Goal: Navigation & Orientation: Find specific page/section

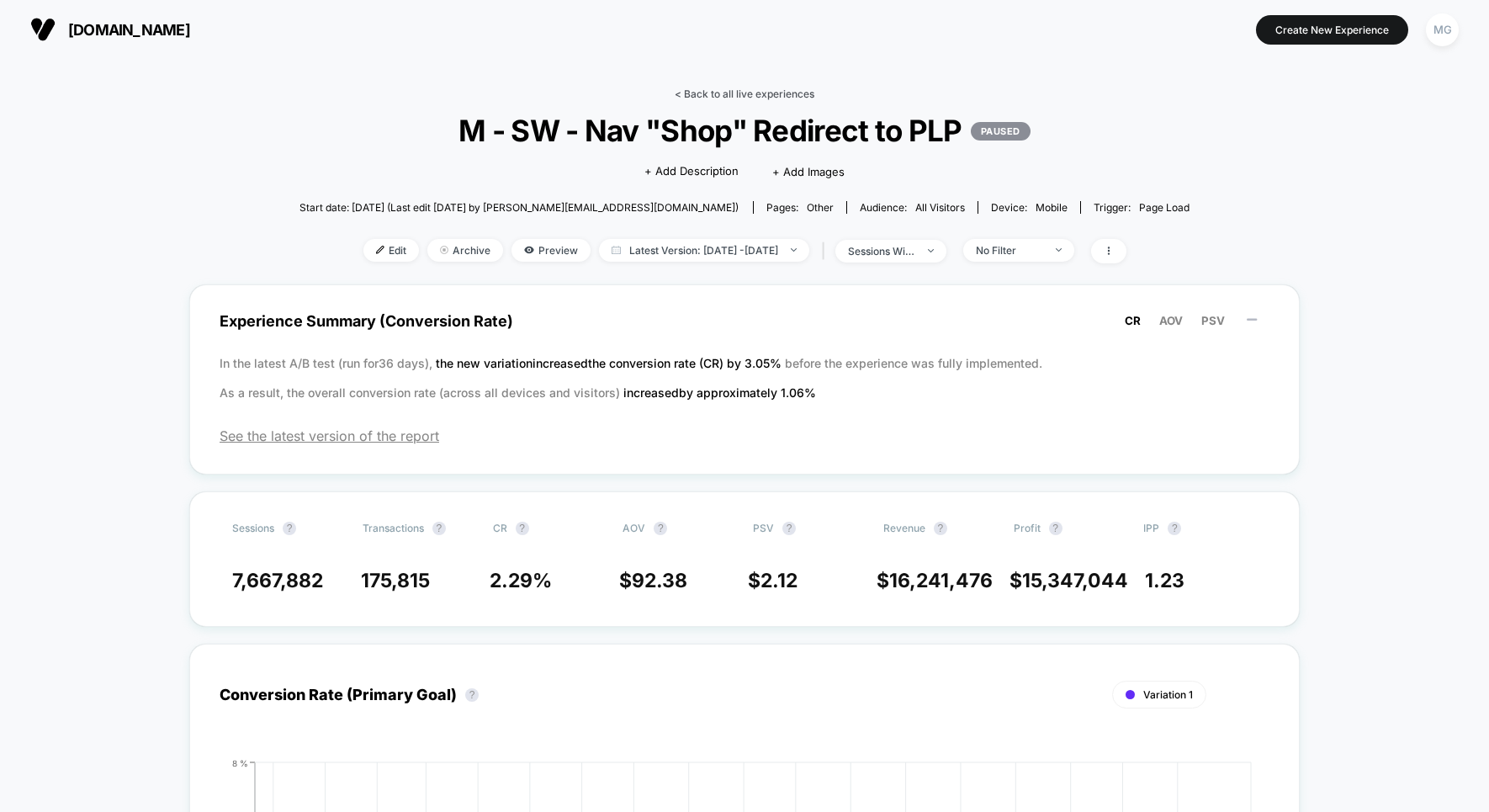
click at [742, 98] on link "< Back to all live experiences" at bounding box center [745, 93] width 140 height 12
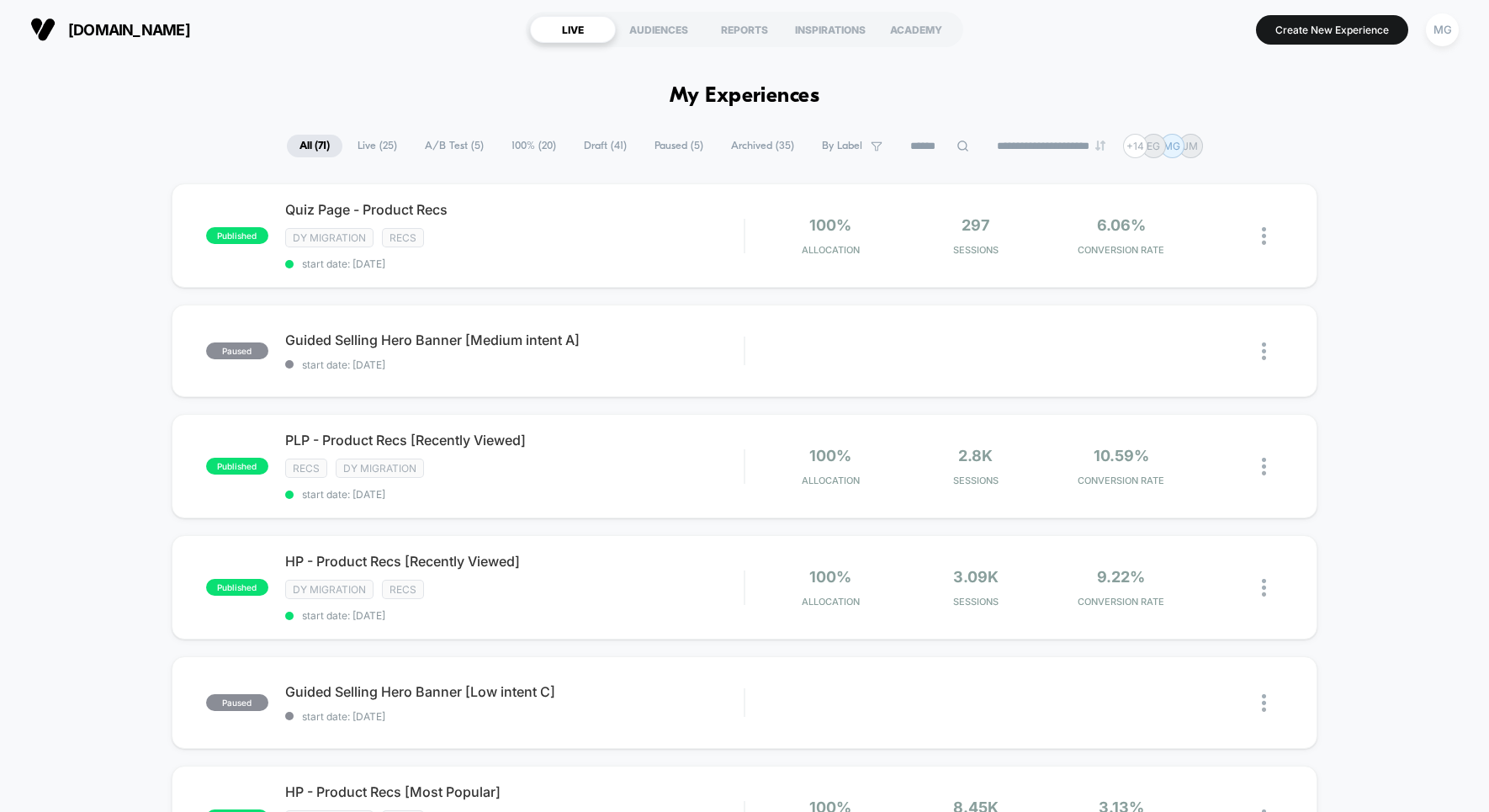
click at [367, 144] on span "Live ( 25 )" at bounding box center [377, 146] width 65 height 23
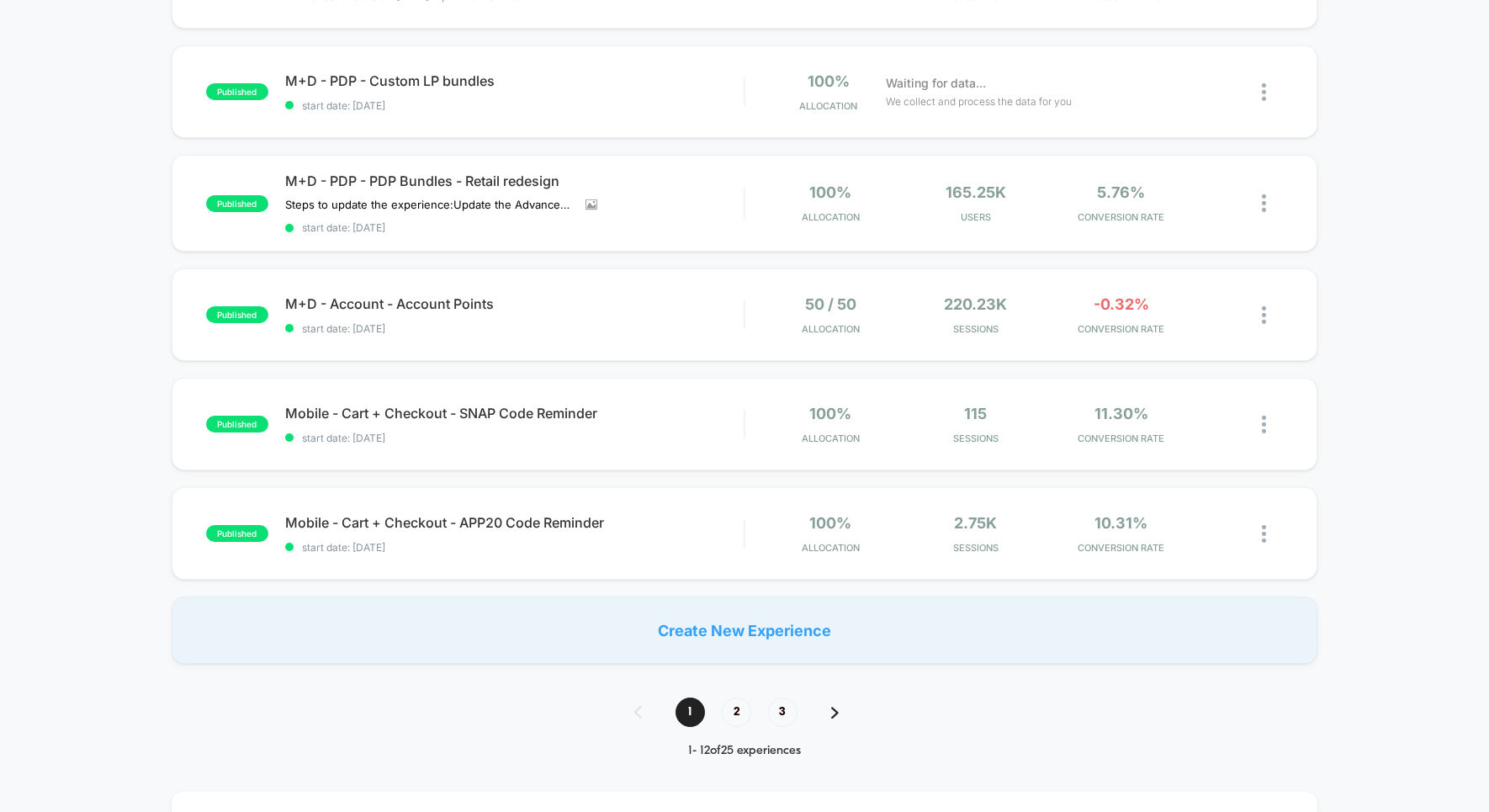
scroll to position [988, 0]
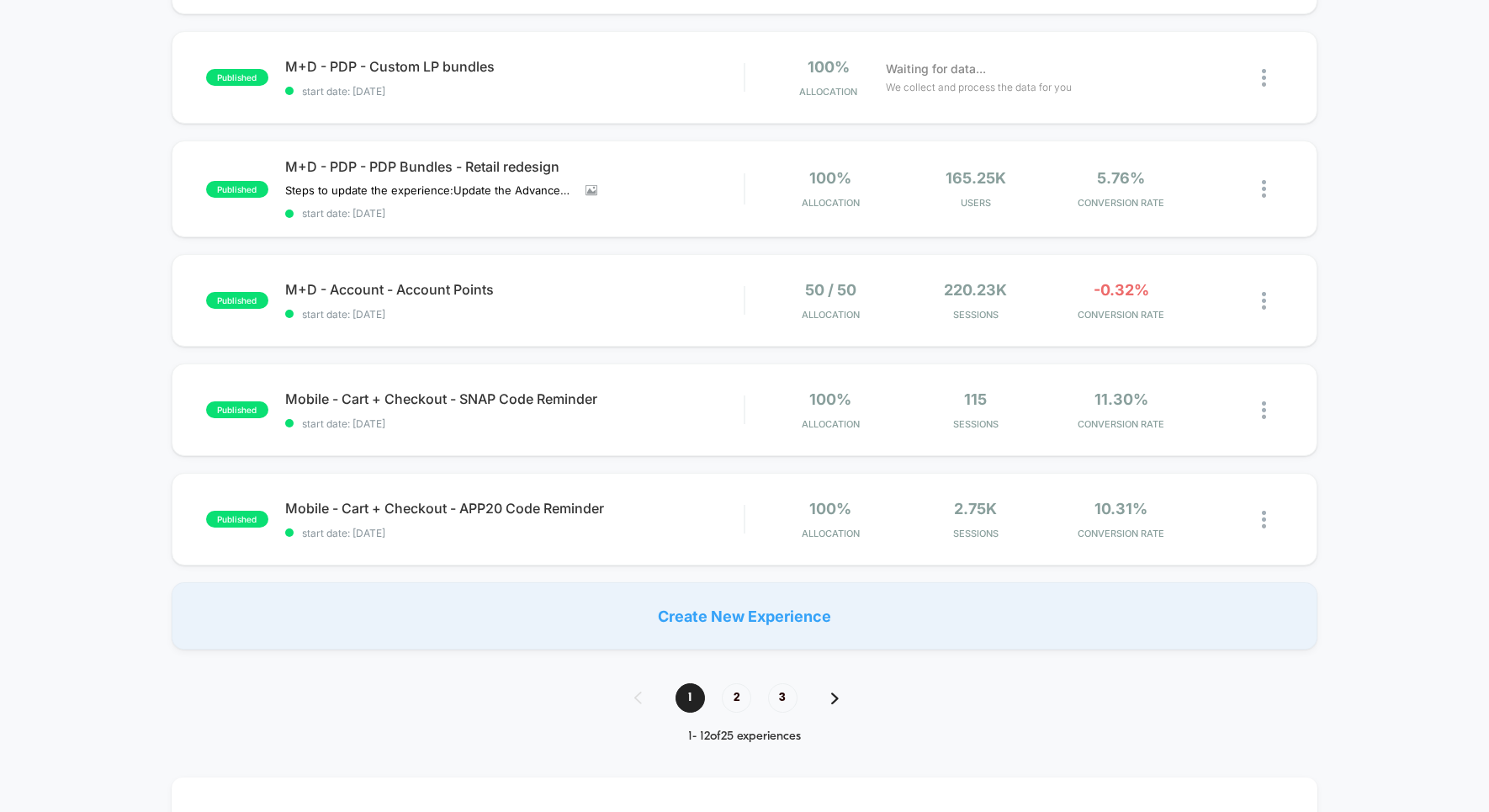
click at [727, 686] on span "2" at bounding box center [737, 698] width 30 height 30
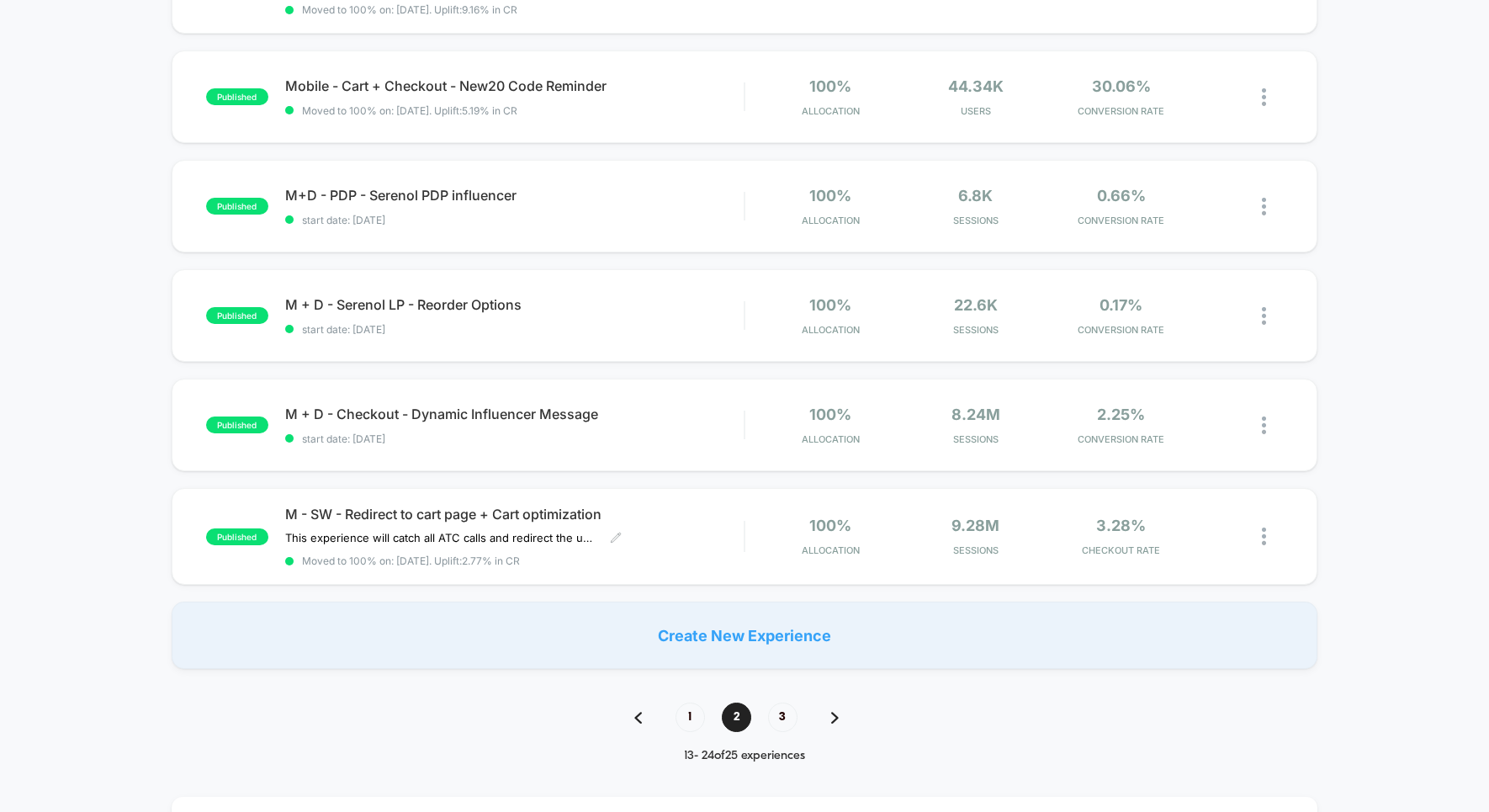
scroll to position [959, 0]
click at [788, 711] on span "3" at bounding box center [782, 715] width 30 height 30
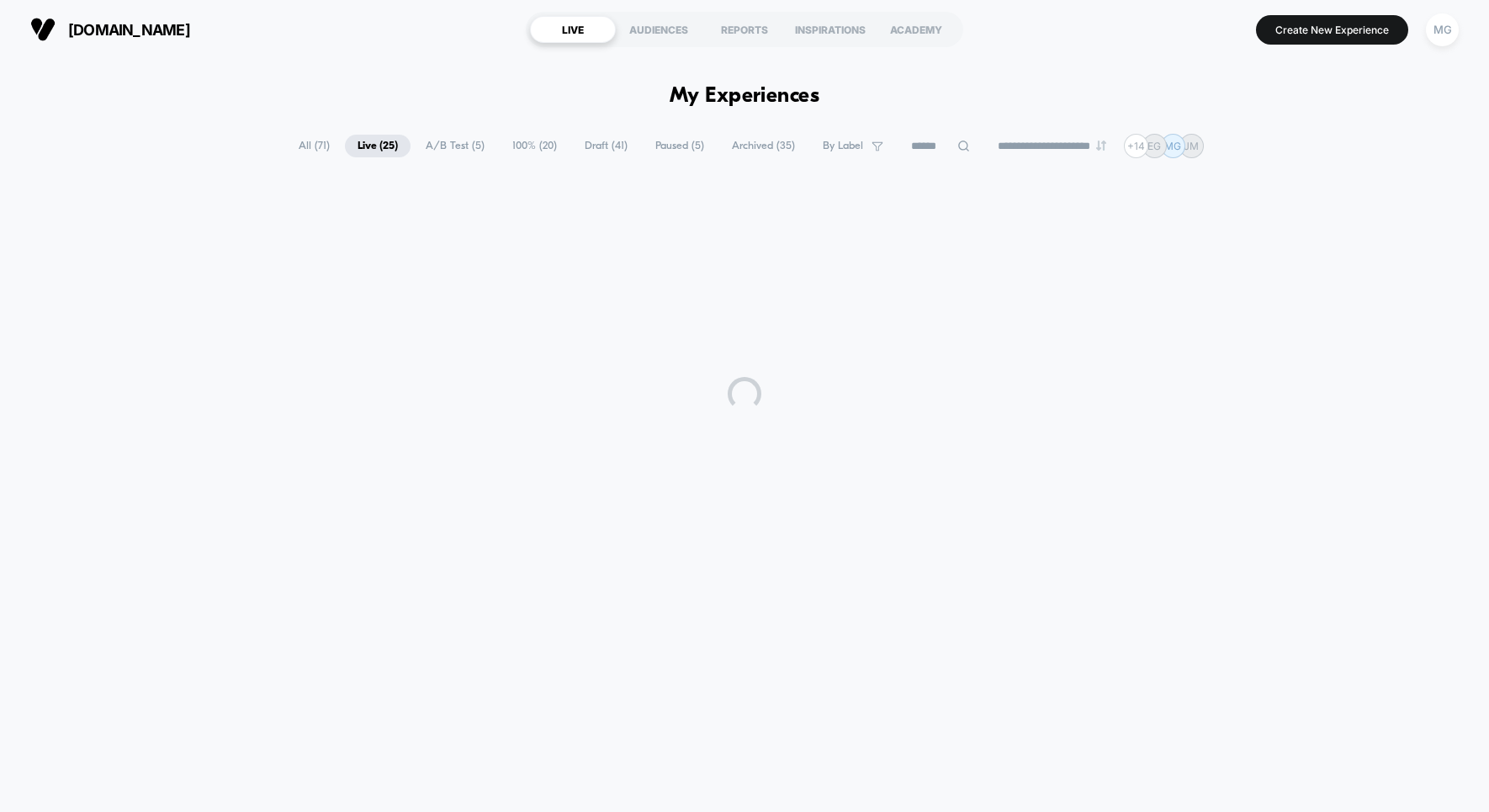
scroll to position [0, 0]
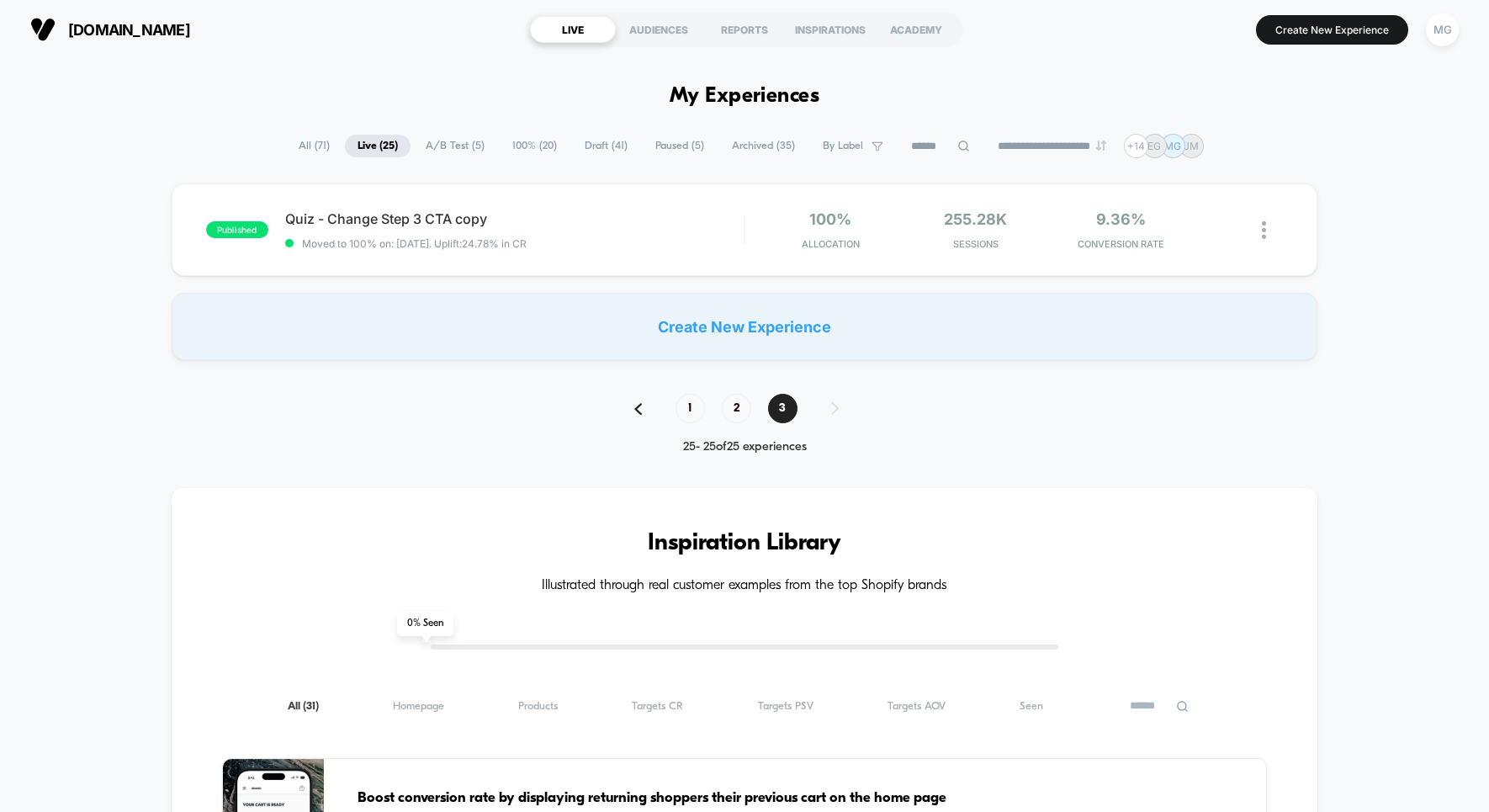
click at [607, 148] on span "Draft ( 41 )" at bounding box center [606, 146] width 68 height 23
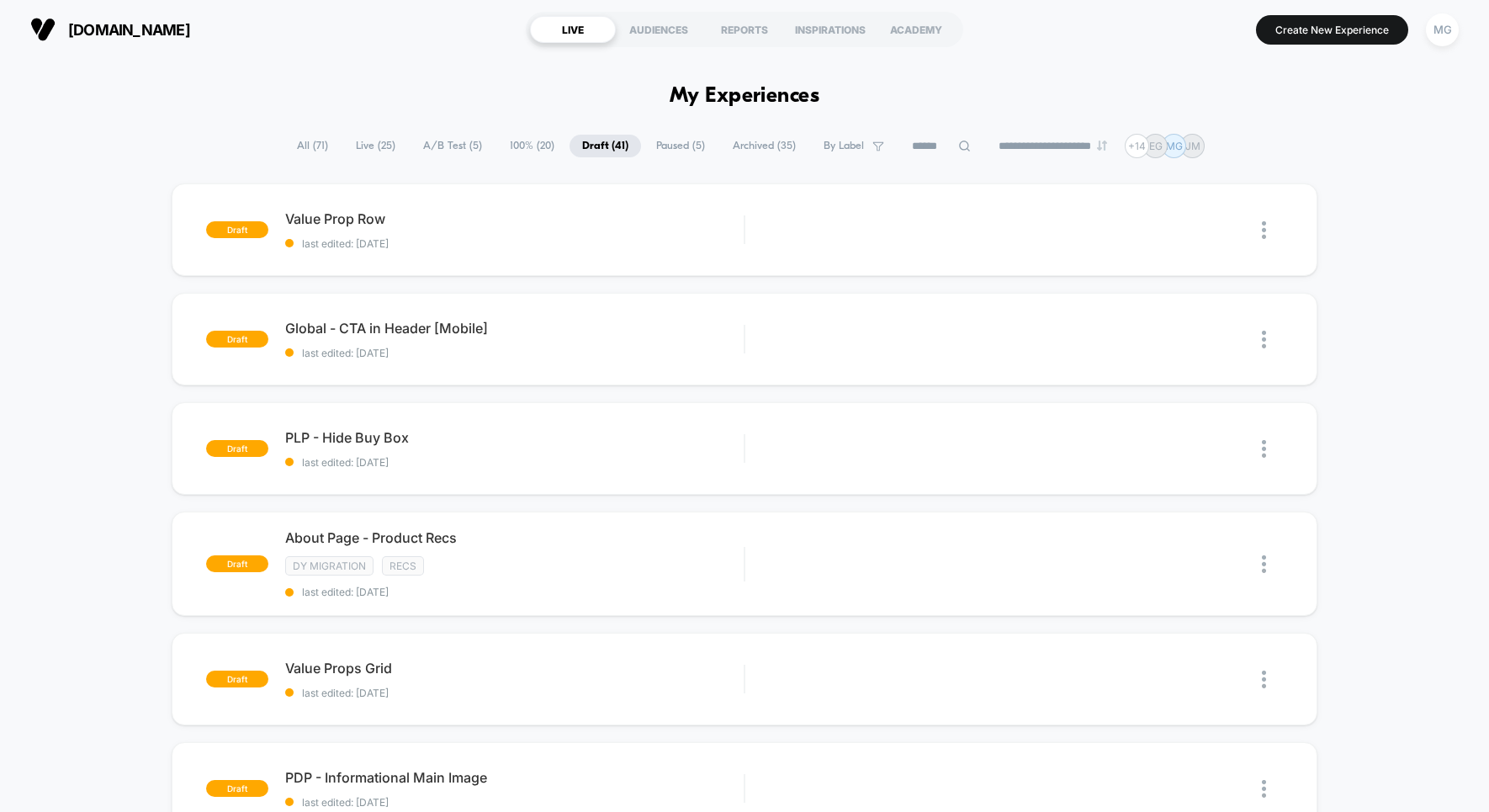
click at [681, 143] on span "Paused ( 5 )" at bounding box center [680, 146] width 74 height 23
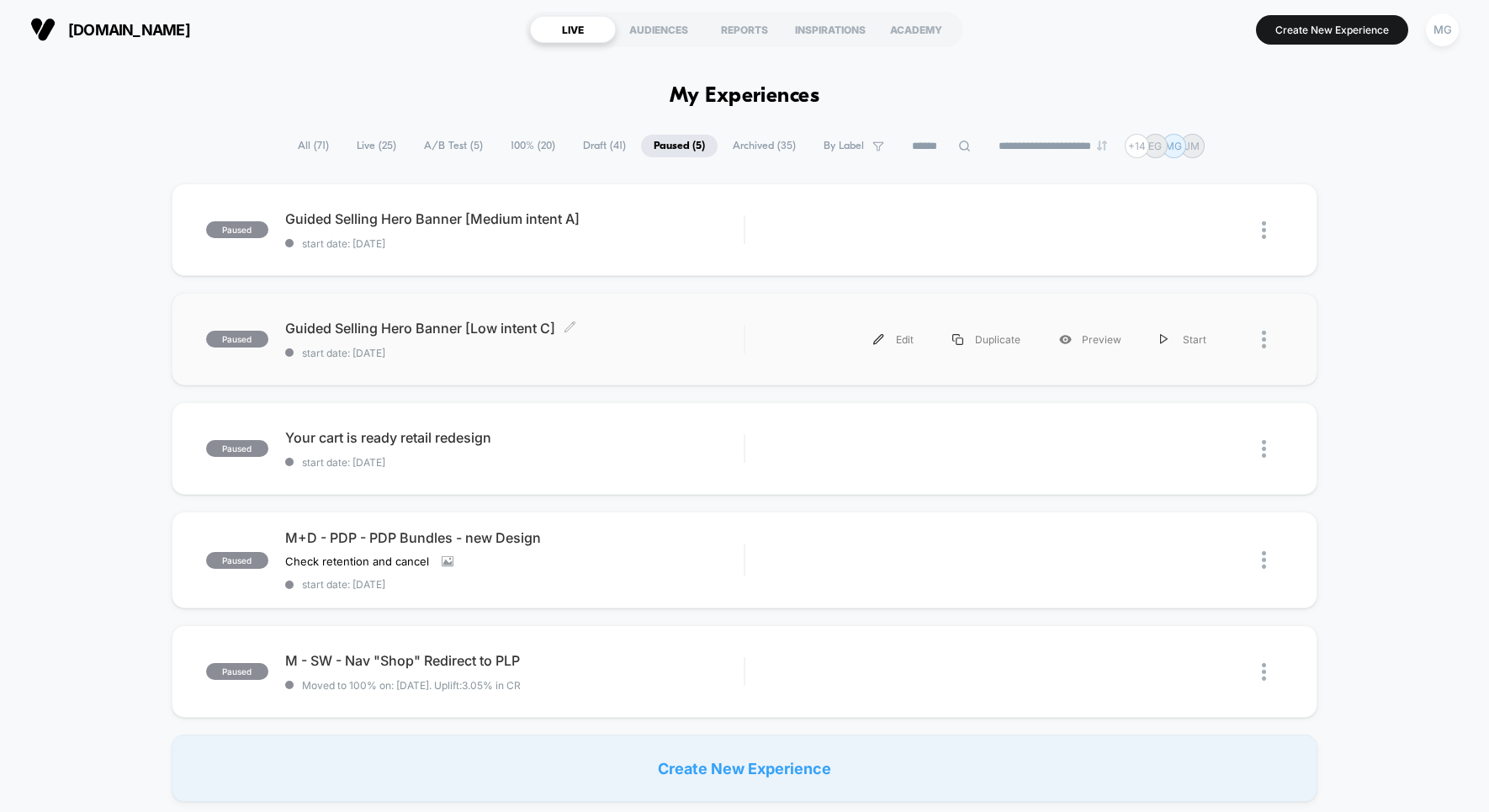
click at [503, 322] on span "Guided Selling Hero Banner [Low intent C] Click to edit experience details" at bounding box center [515, 327] width 459 height 17
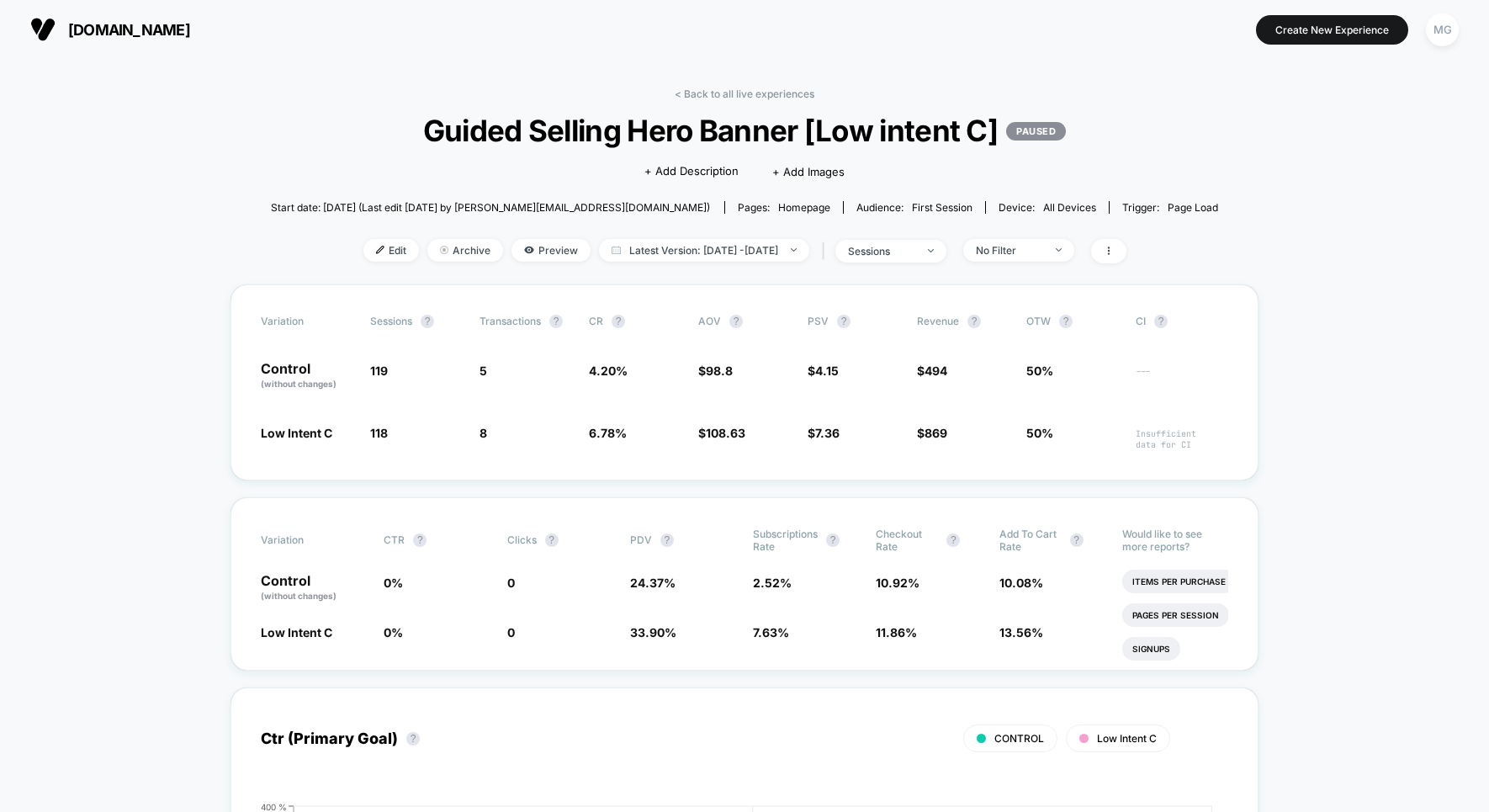
click at [745, 88] on link "< Back to all live experiences" at bounding box center [745, 93] width 140 height 12
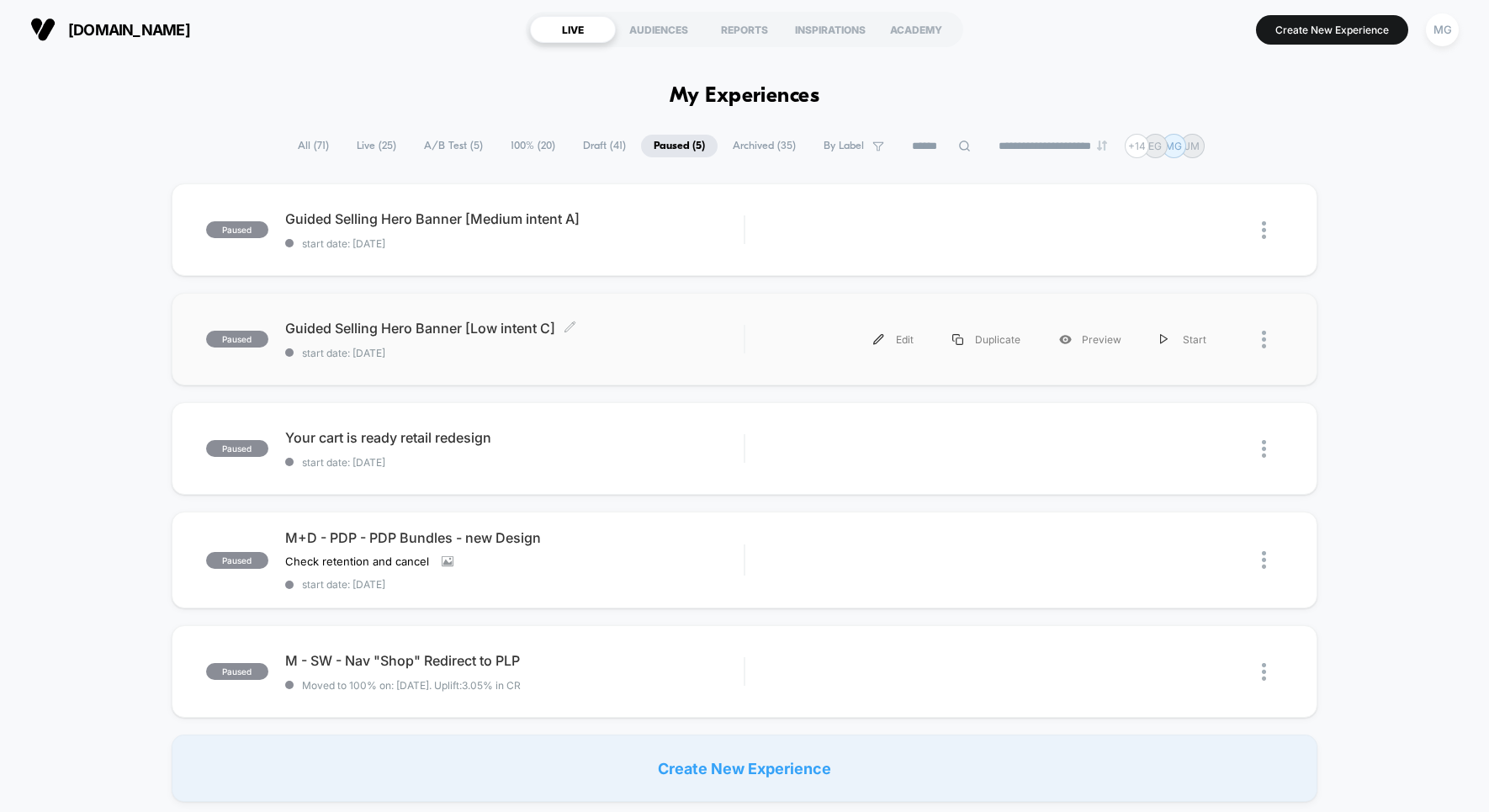
click at [462, 327] on span "Guided Selling Hero Banner [Low intent C] Click to edit experience details" at bounding box center [515, 327] width 459 height 17
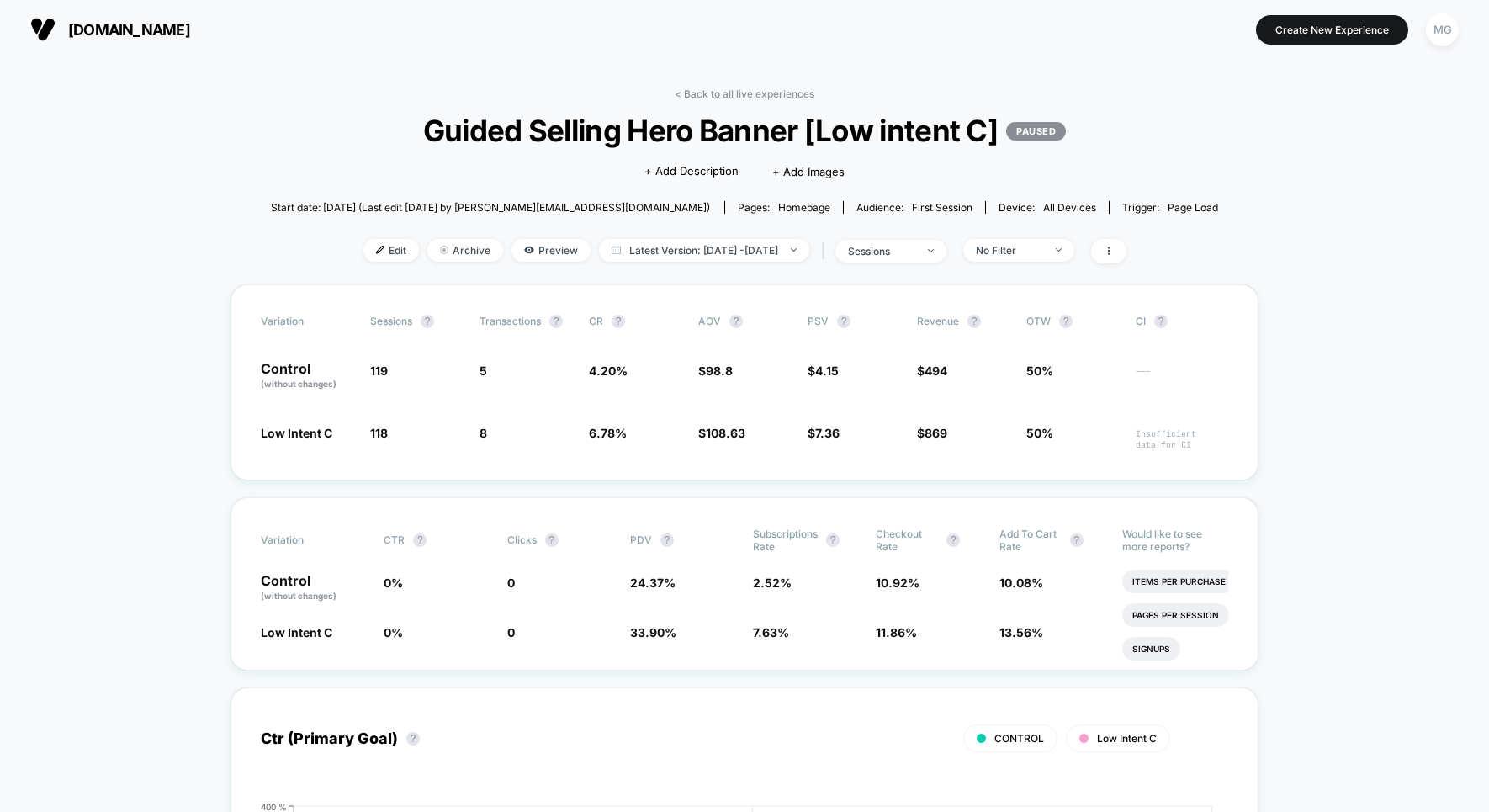
click at [764, 92] on link "< Back to all live experiences" at bounding box center [745, 93] width 140 height 12
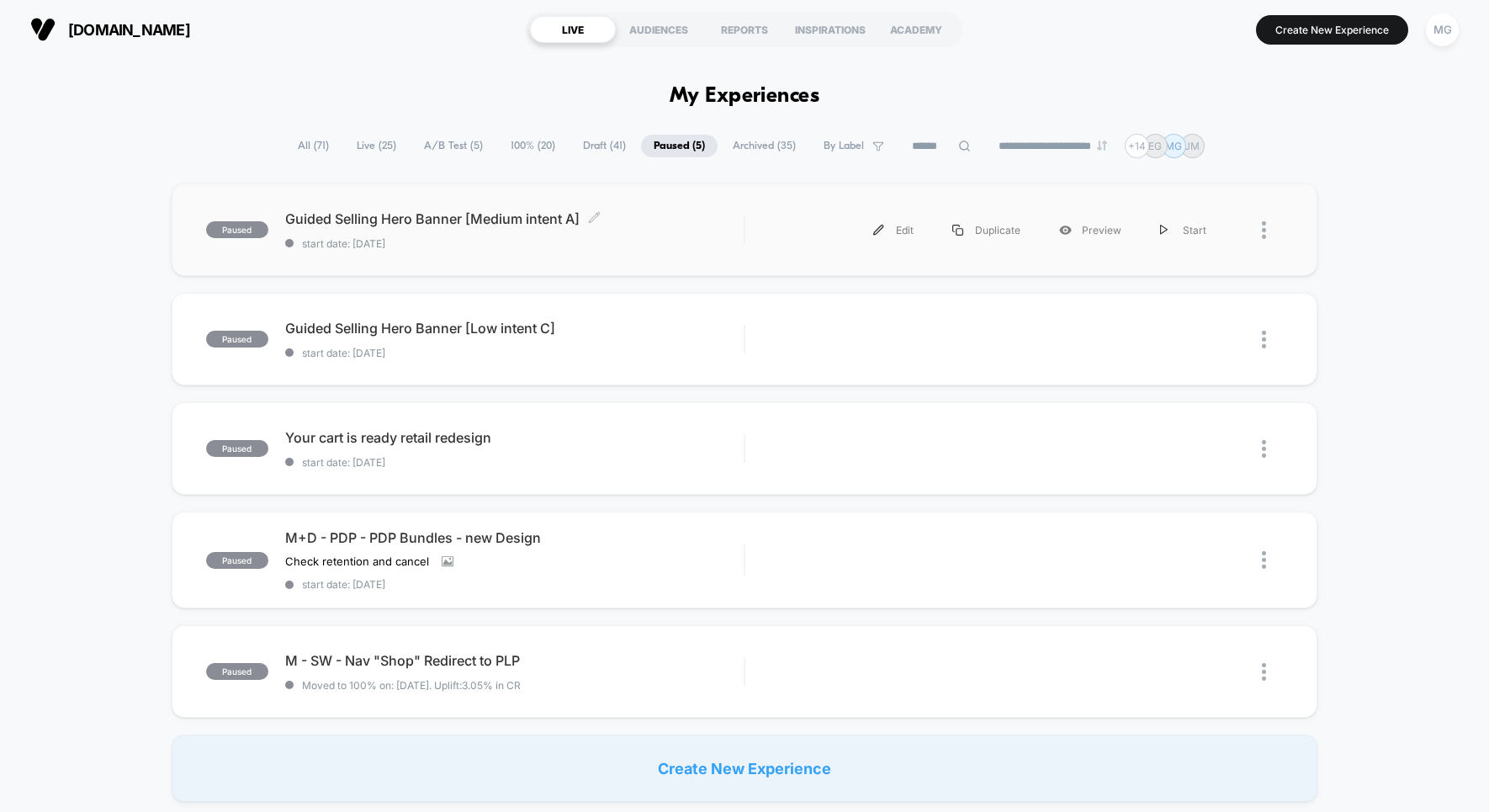
click at [491, 216] on span "Guided Selling Hero Banner [Medium intent A] Click to edit experience details" at bounding box center [515, 218] width 459 height 17
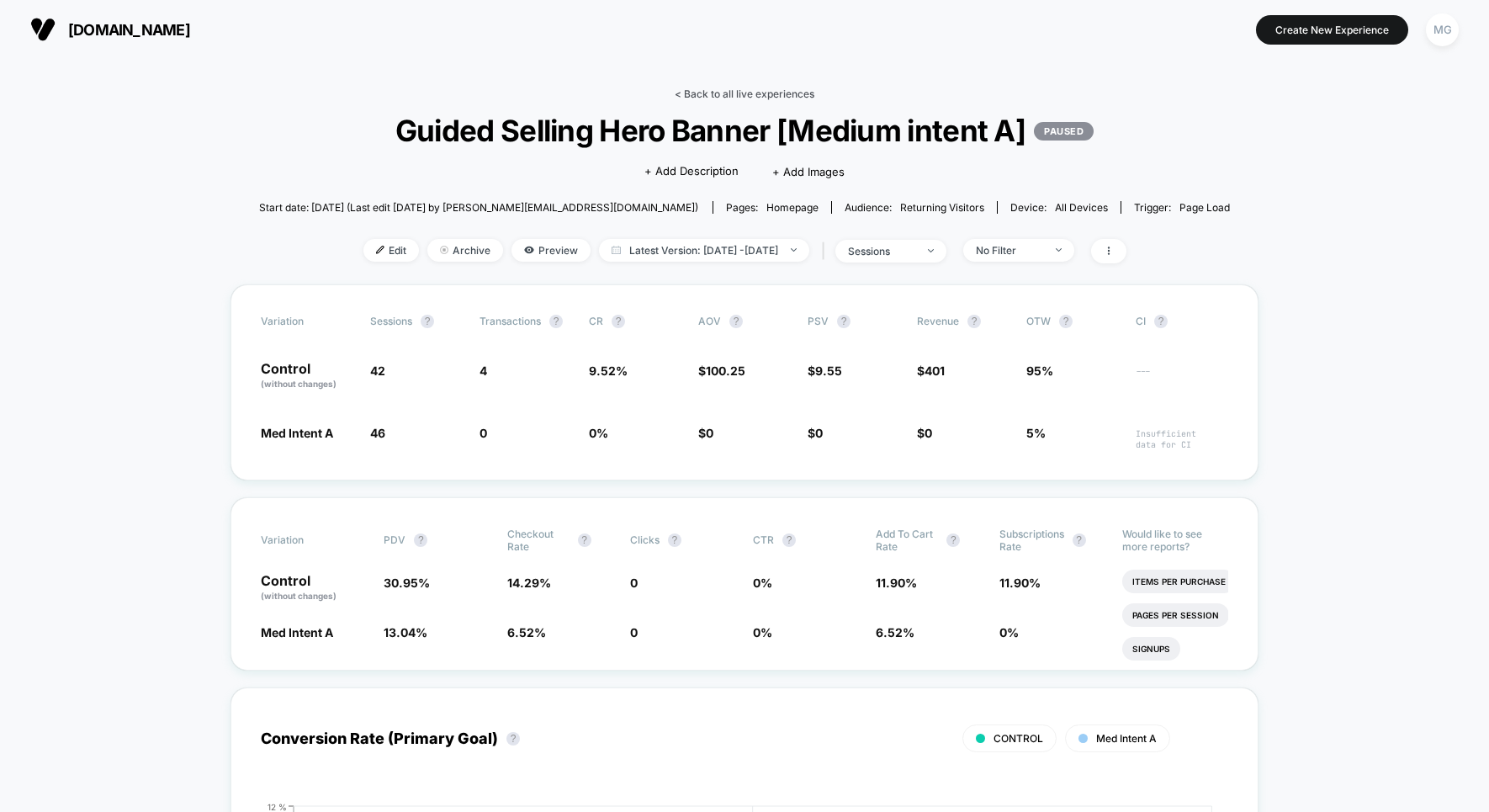
click at [762, 93] on link "< Back to all live experiences" at bounding box center [745, 93] width 140 height 12
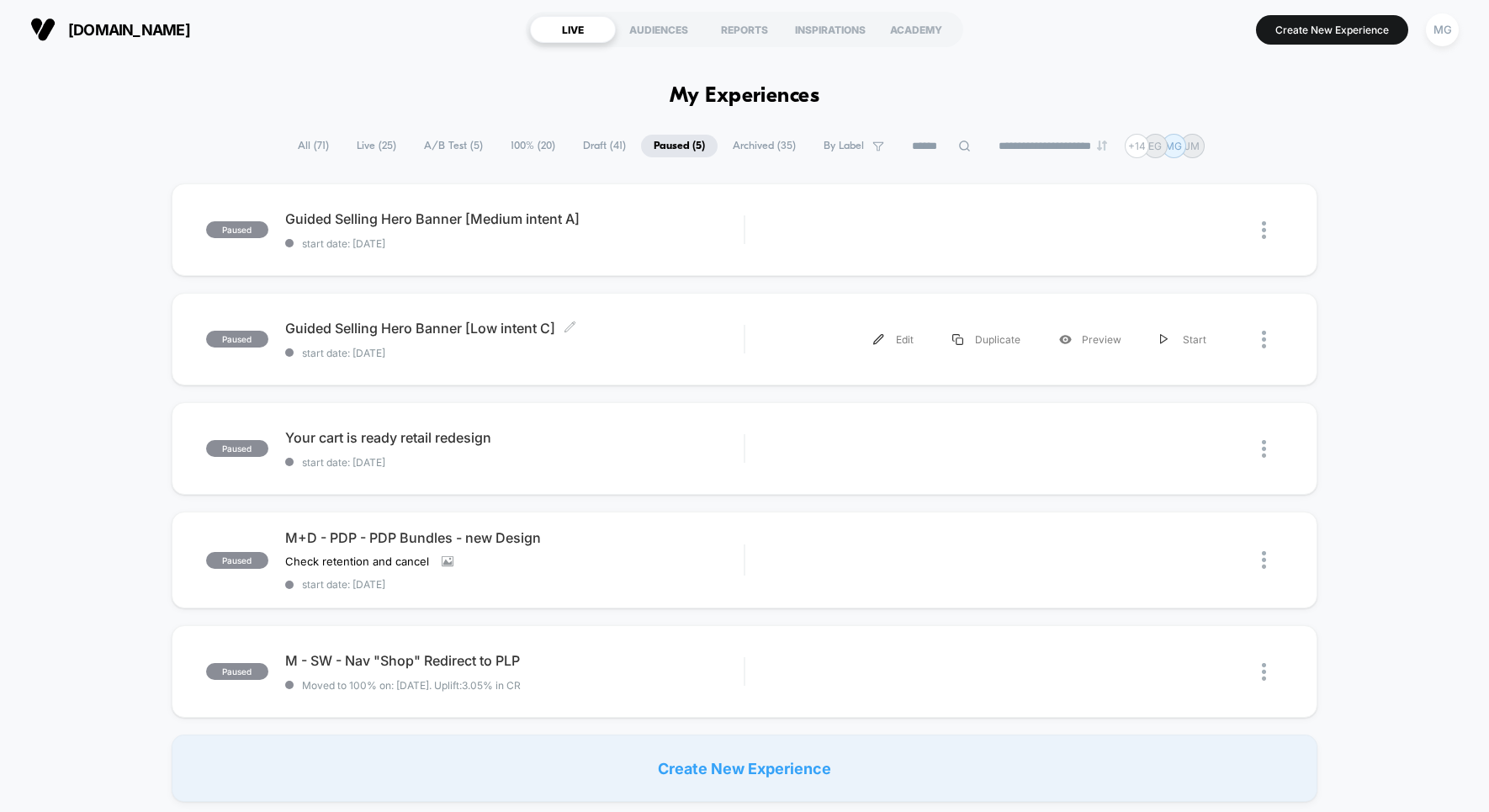
drag, startPoint x: 465, startPoint y: 327, endPoint x: 456, endPoint y: 327, distance: 9.0
click at [465, 327] on span "Guided Selling Hero Banner [Low intent C] Click to edit experience details" at bounding box center [515, 327] width 459 height 17
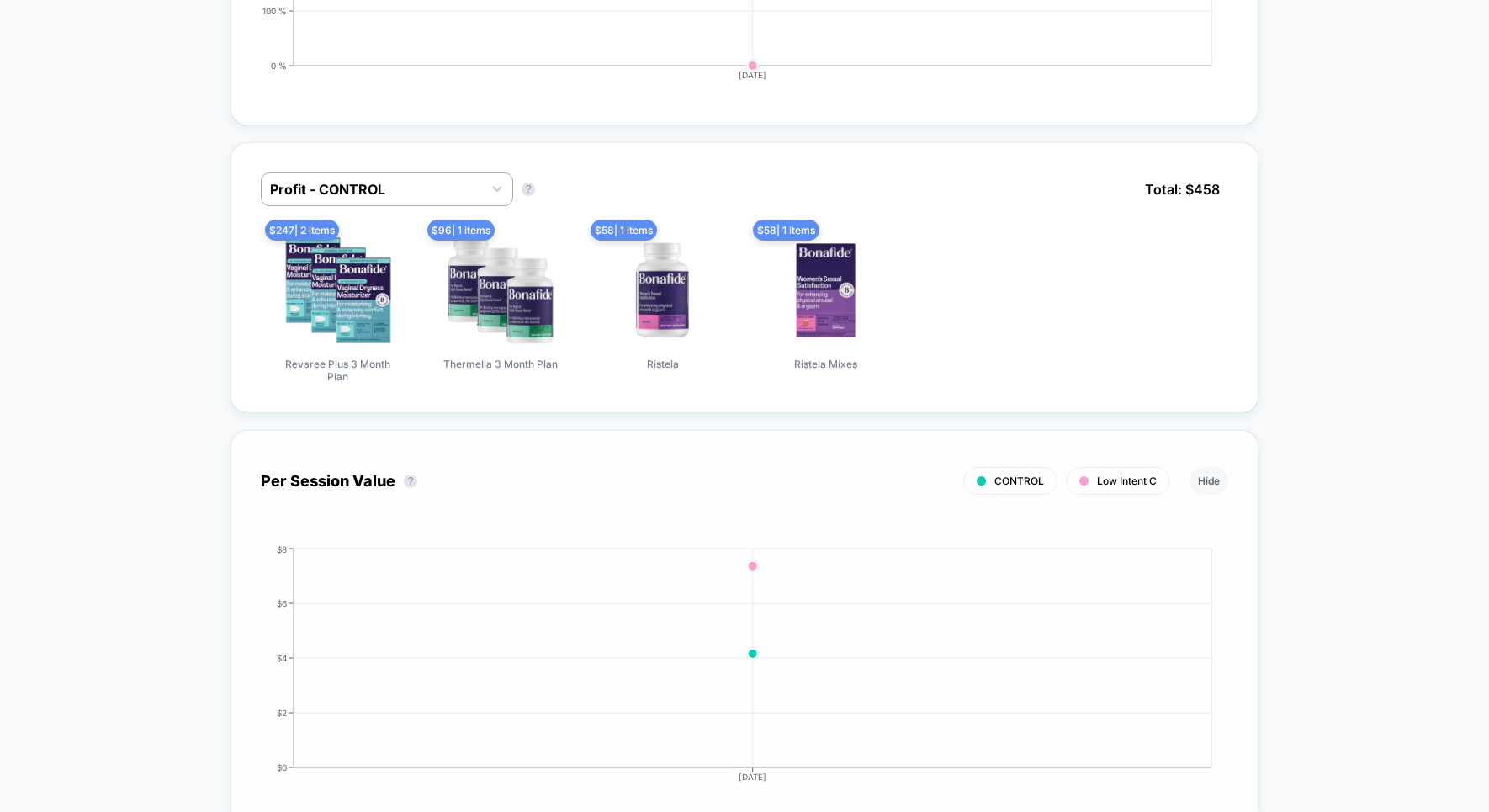
scroll to position [960, 0]
